Goal: Information Seeking & Learning: Learn about a topic

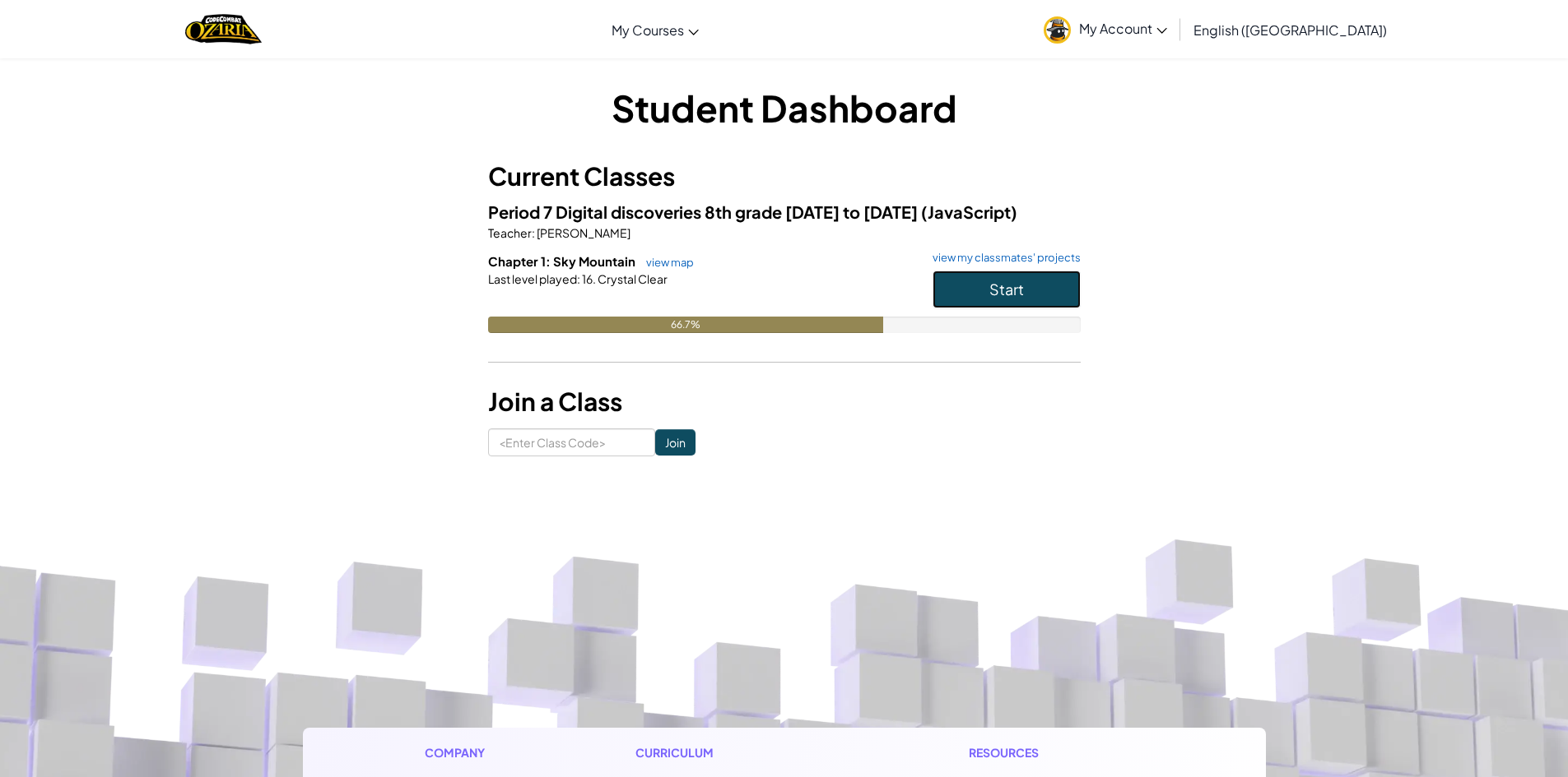
click at [990, 287] on span "Start" at bounding box center [1006, 289] width 34 height 19
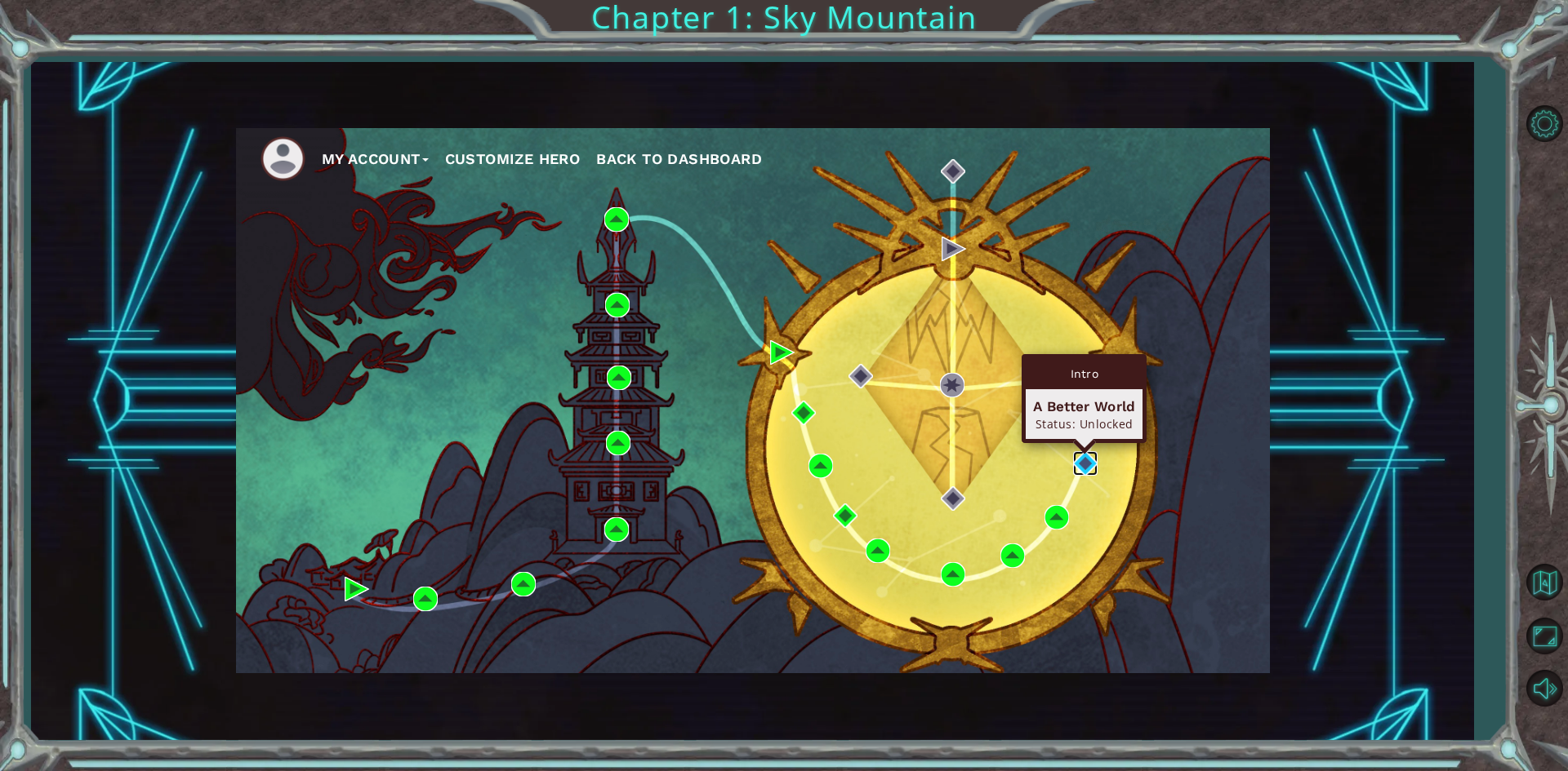
click at [1083, 466] on img at bounding box center [1085, 464] width 25 height 25
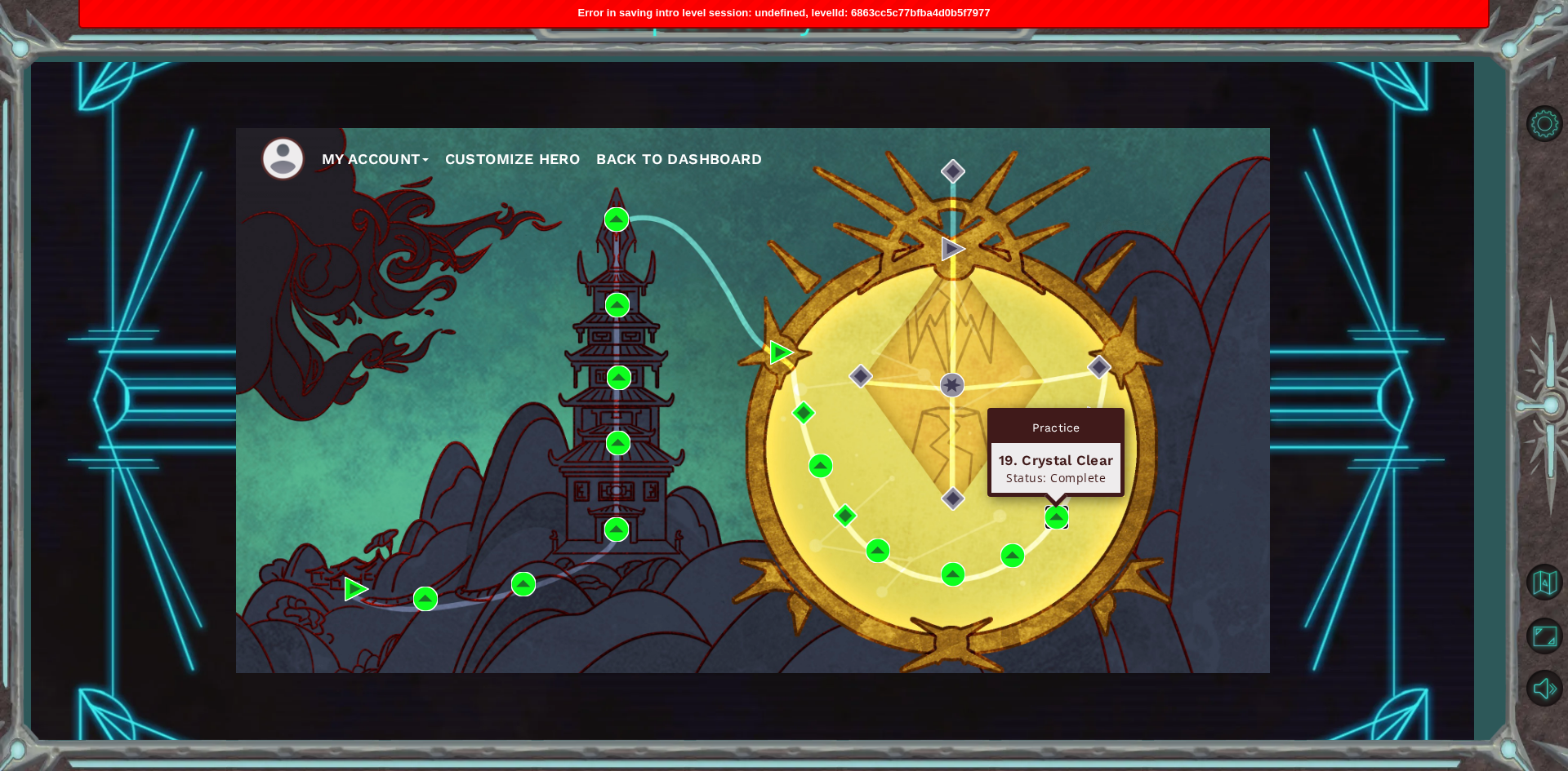
click at [1060, 525] on img at bounding box center [1057, 518] width 25 height 25
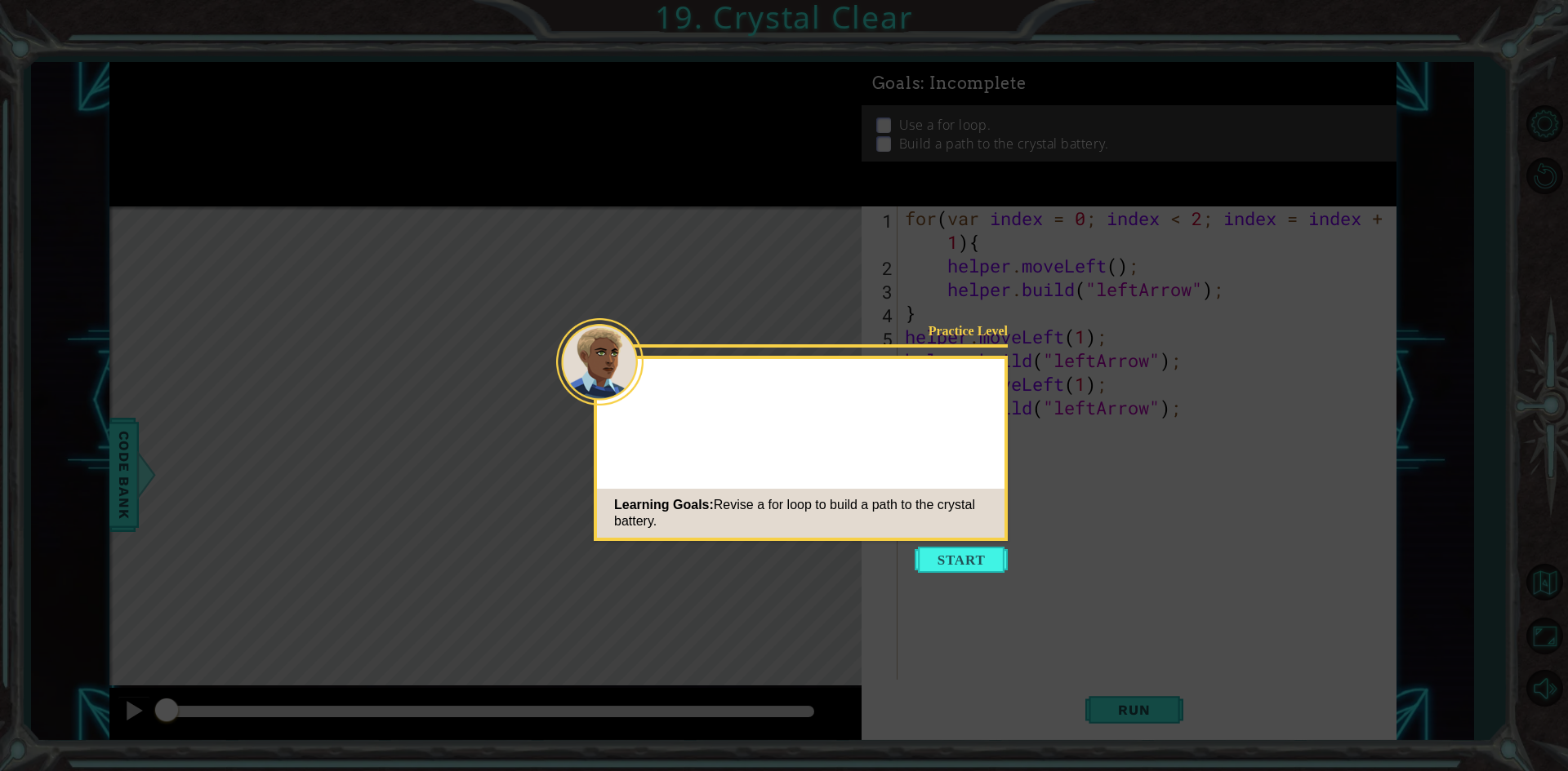
click at [959, 557] on button "Start" at bounding box center [960, 560] width 93 height 26
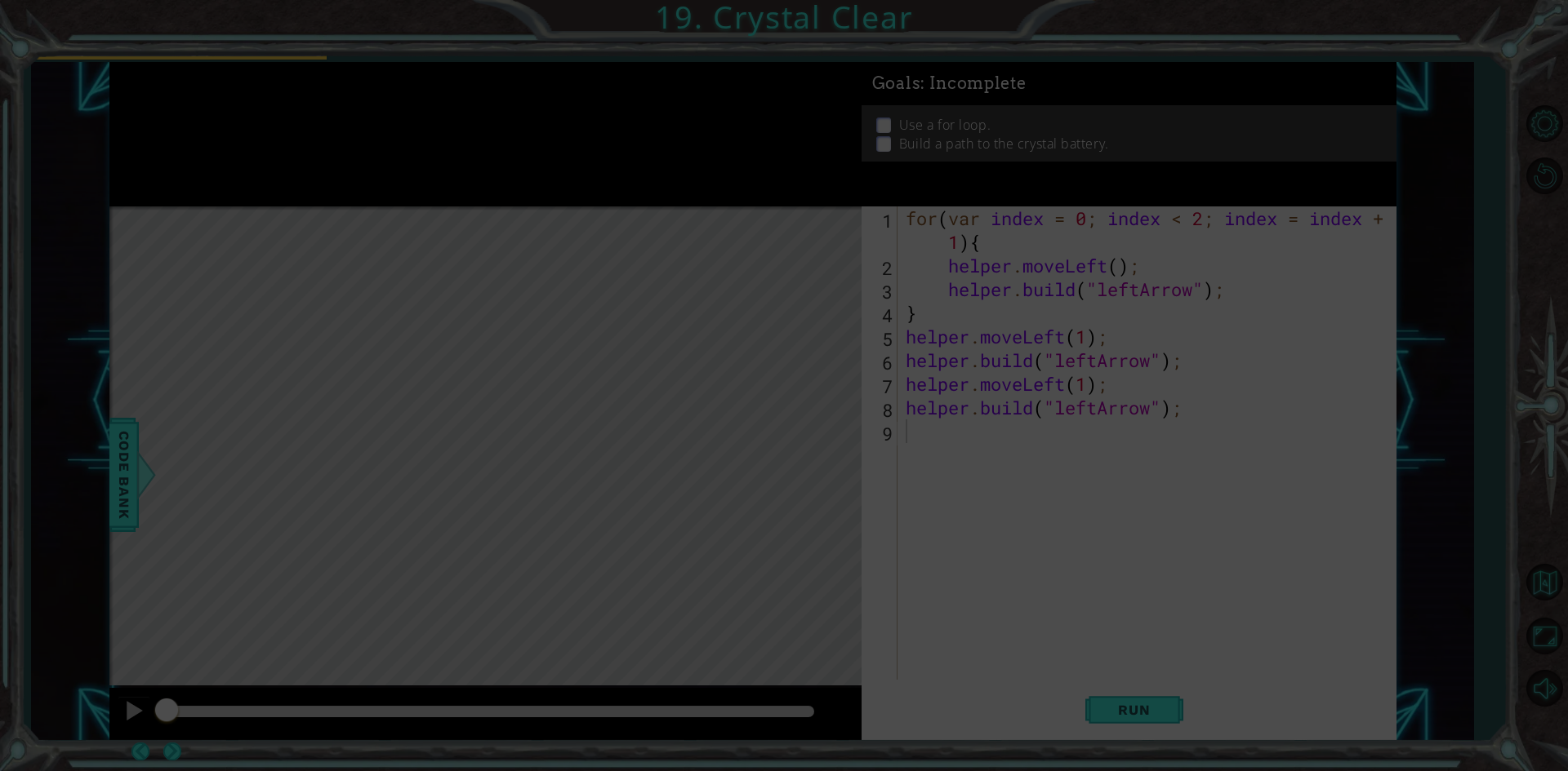
click at [998, 603] on div "for ( var index = 0 ; index < 2 ; index = index + 1 ) { helper . moveLeft ( ) ;…" at bounding box center [1150, 479] width 496 height 544
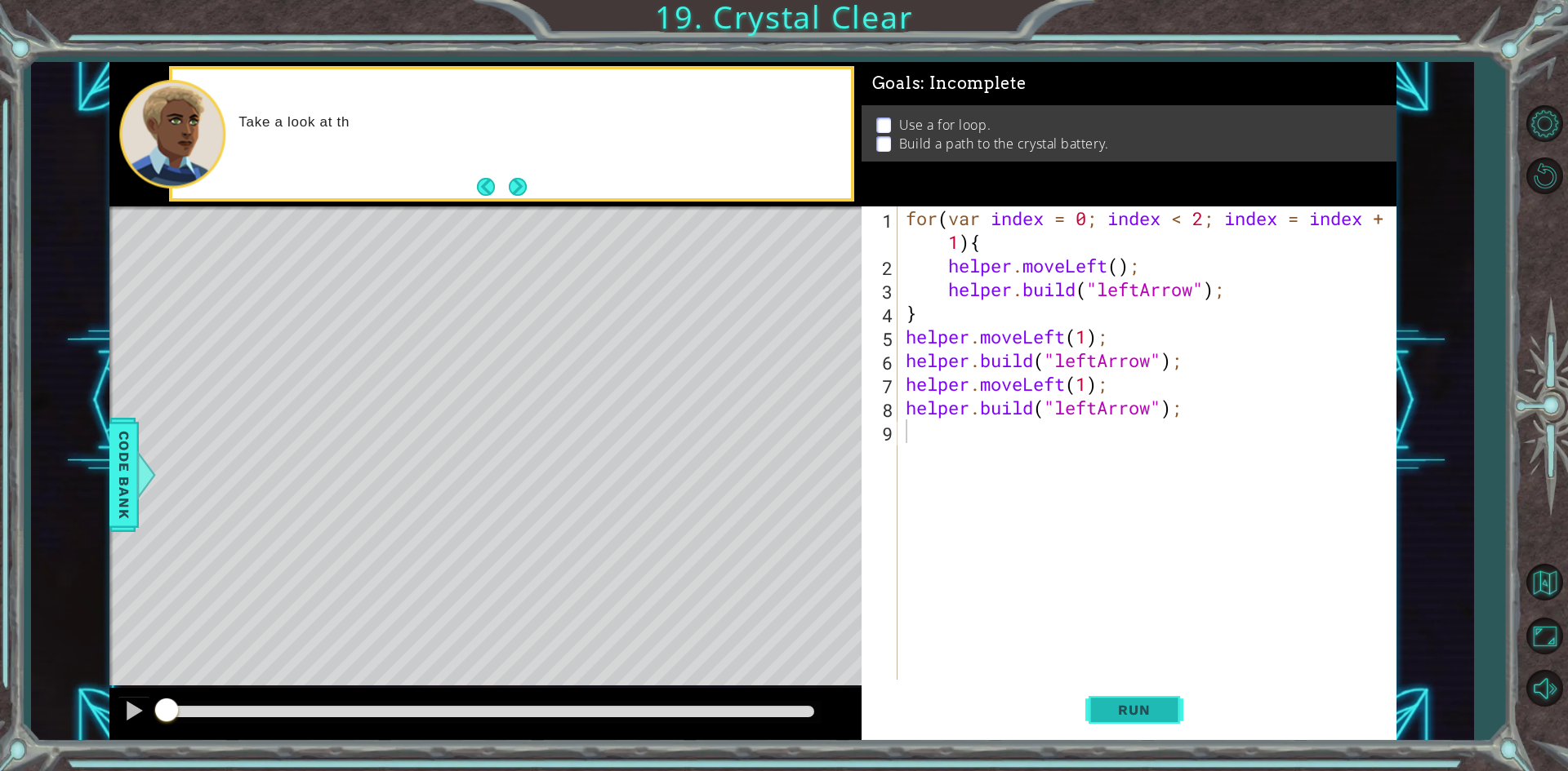
click at [1105, 708] on span "Run" at bounding box center [1133, 710] width 64 height 16
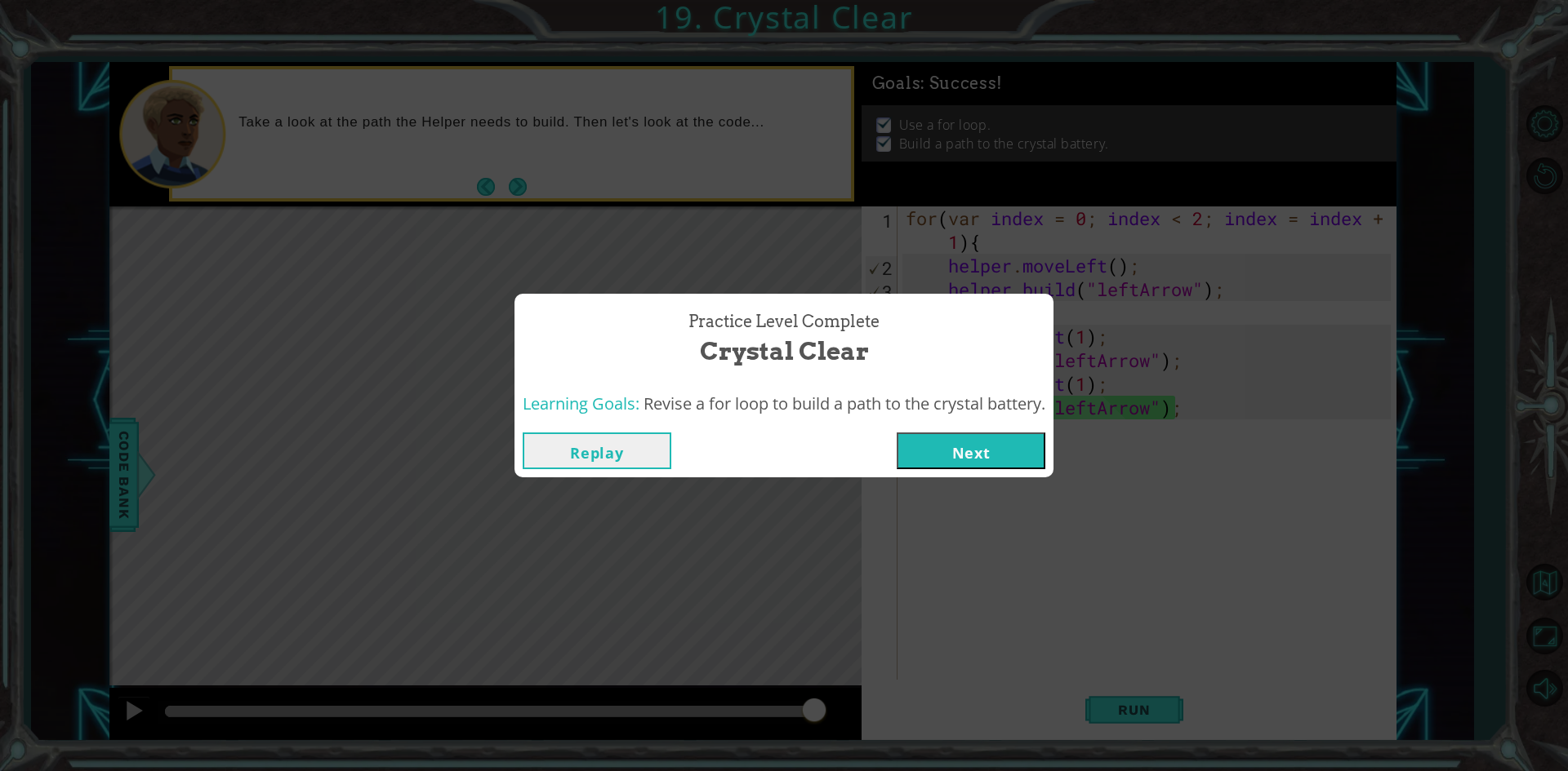
click at [922, 454] on button "Next" at bounding box center [970, 451] width 148 height 37
